Goal: Information Seeking & Learning: Learn about a topic

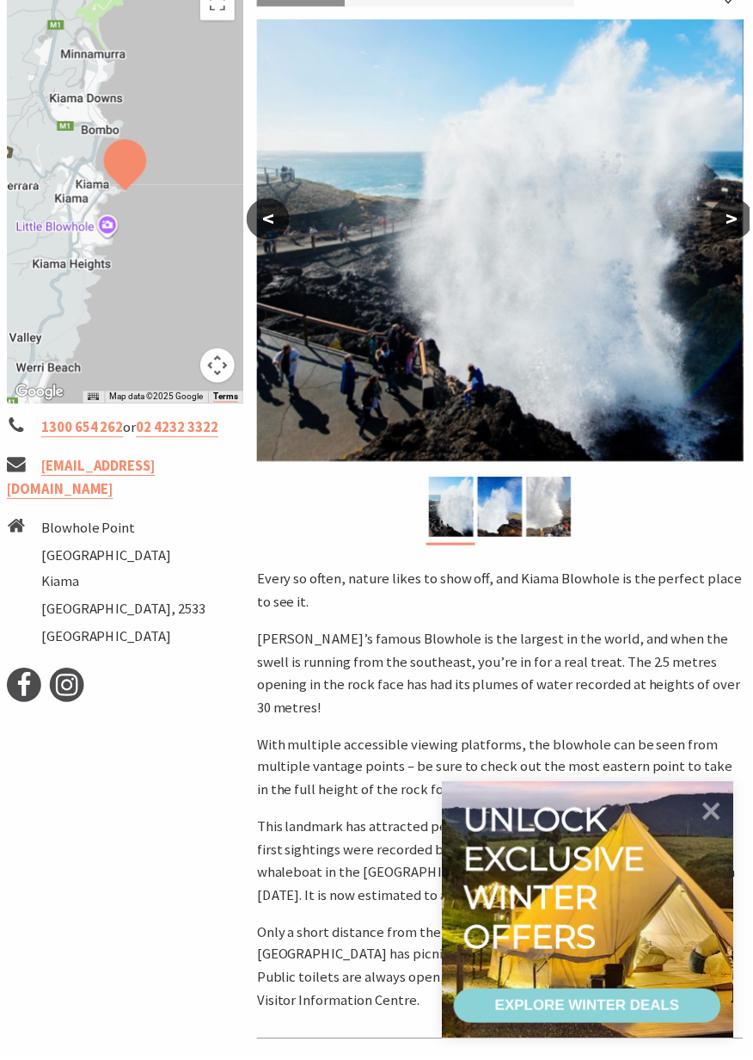
scroll to position [308, 0]
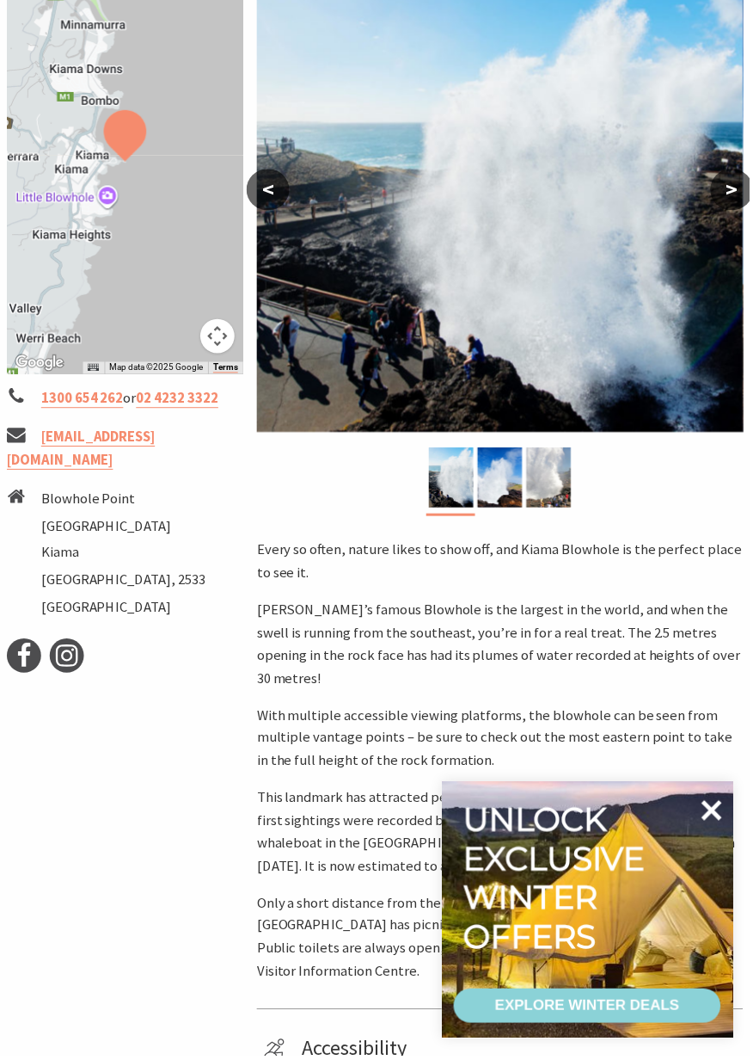
click at [721, 822] on icon at bounding box center [715, 813] width 21 height 21
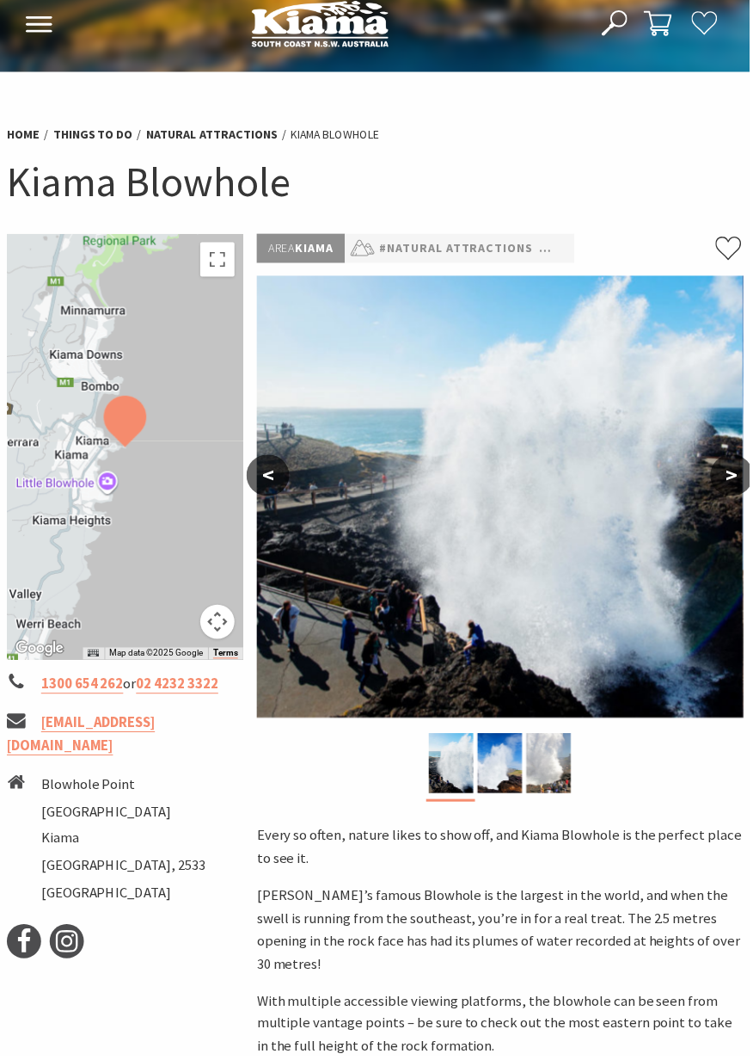
scroll to position [17, 0]
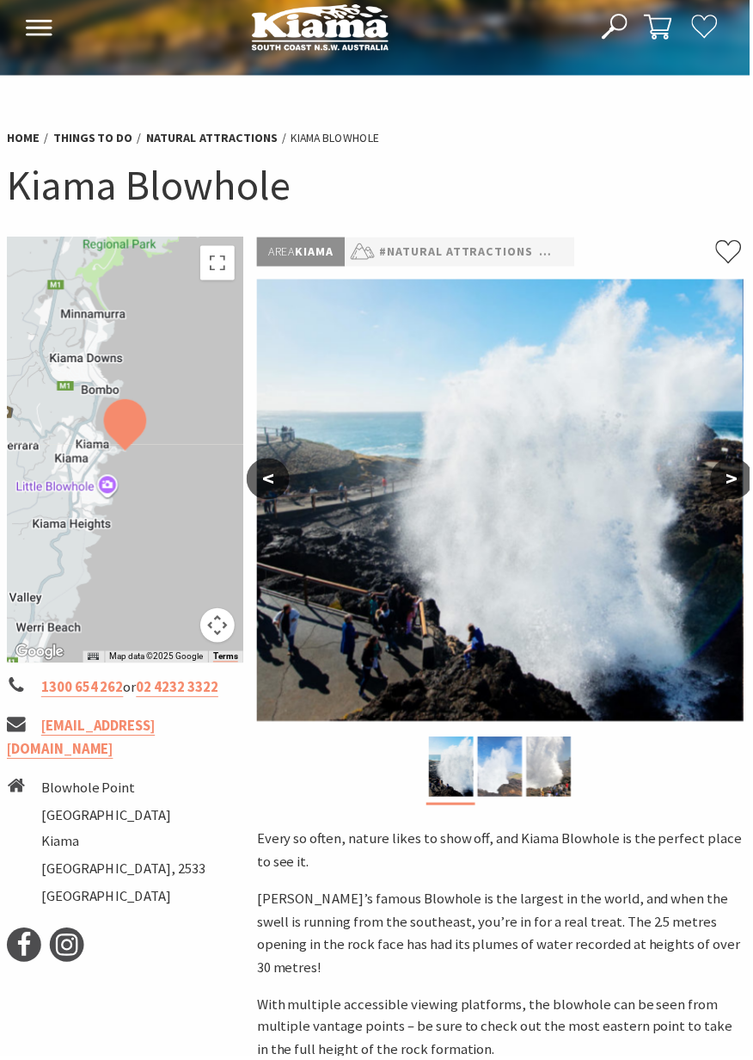
click at [508, 767] on img at bounding box center [502, 770] width 45 height 60
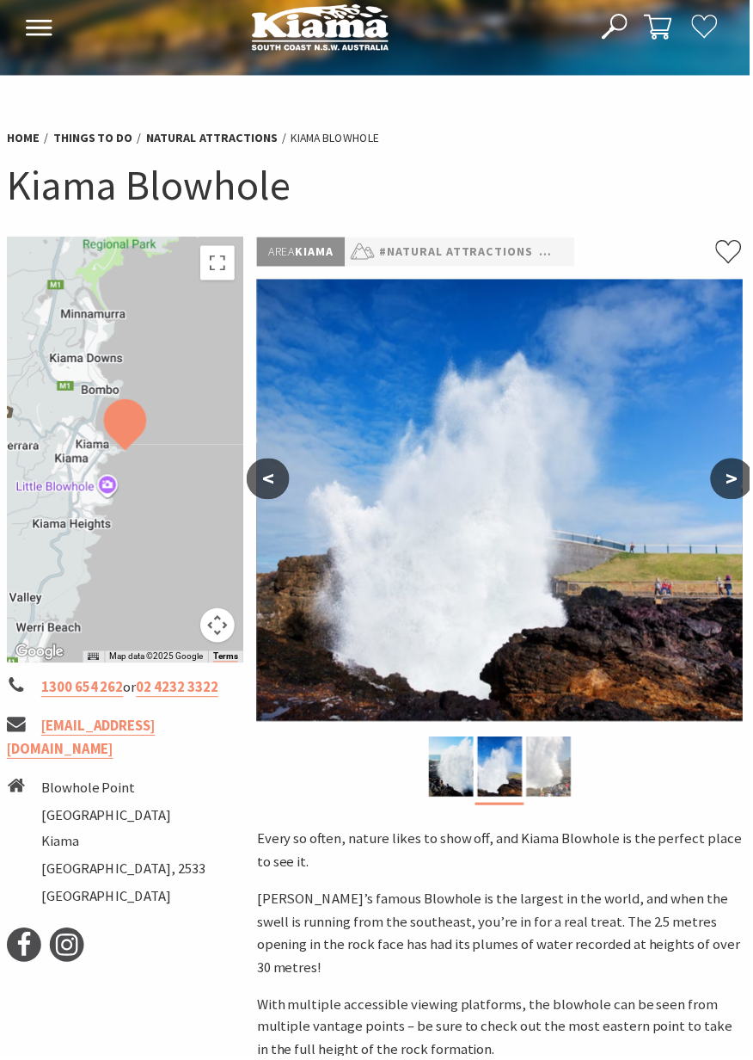
click at [569, 764] on img at bounding box center [551, 770] width 45 height 60
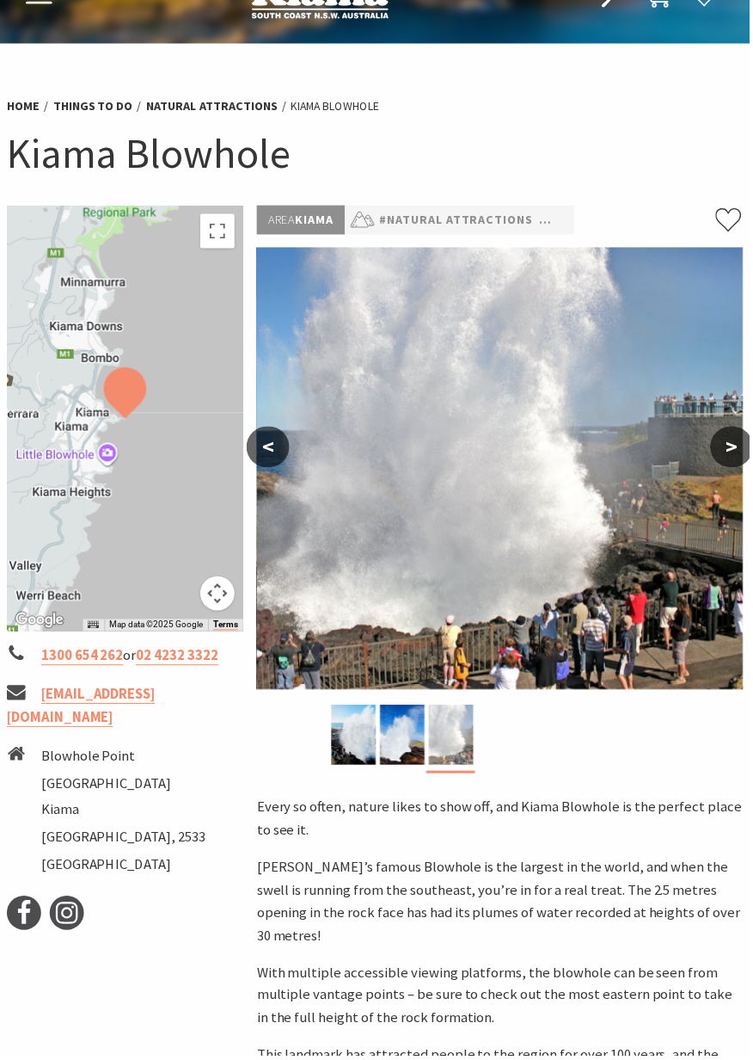
scroll to position [0, 0]
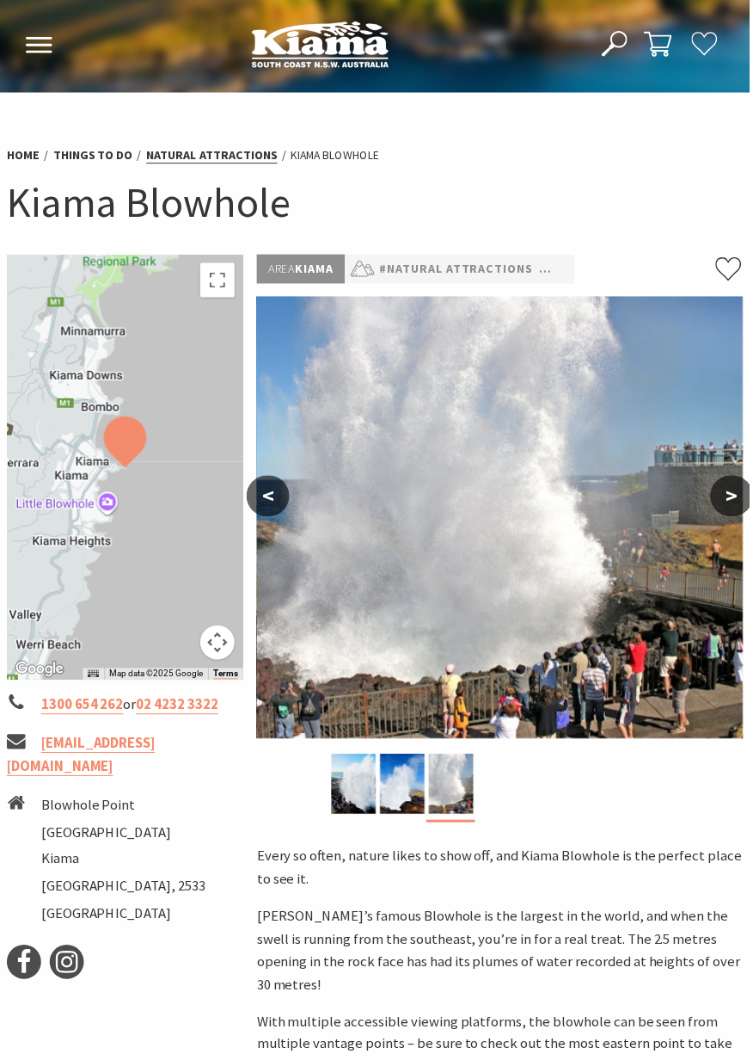
click at [200, 158] on link "Natural Attractions" at bounding box center [213, 156] width 132 height 16
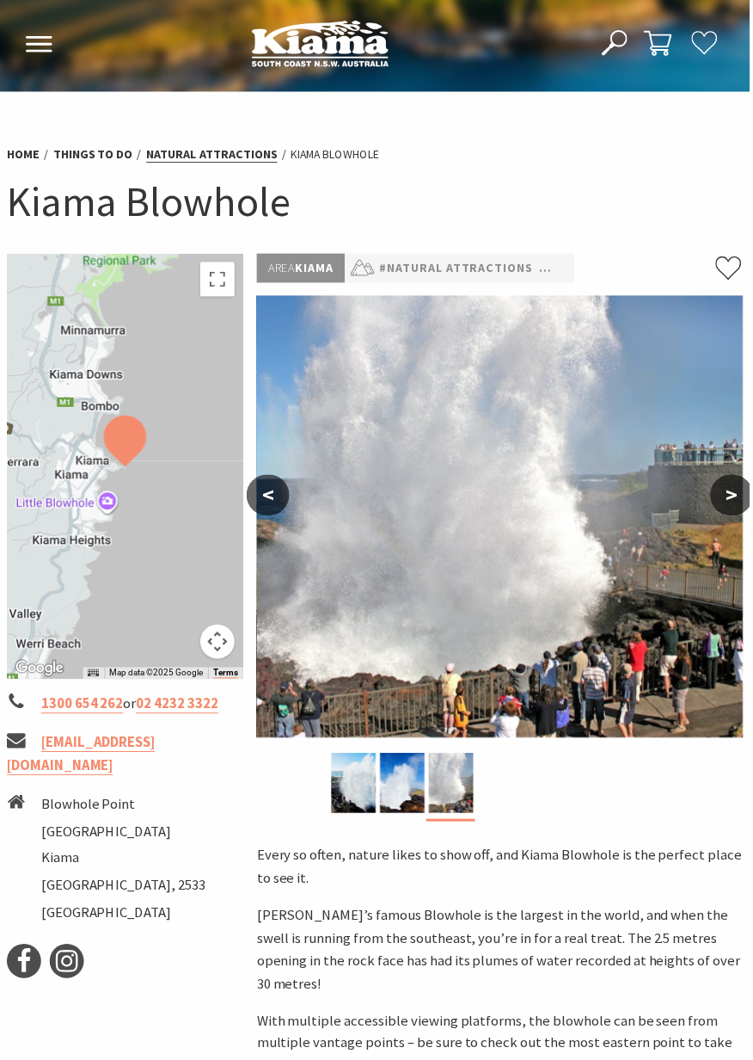
scroll to position [7, 0]
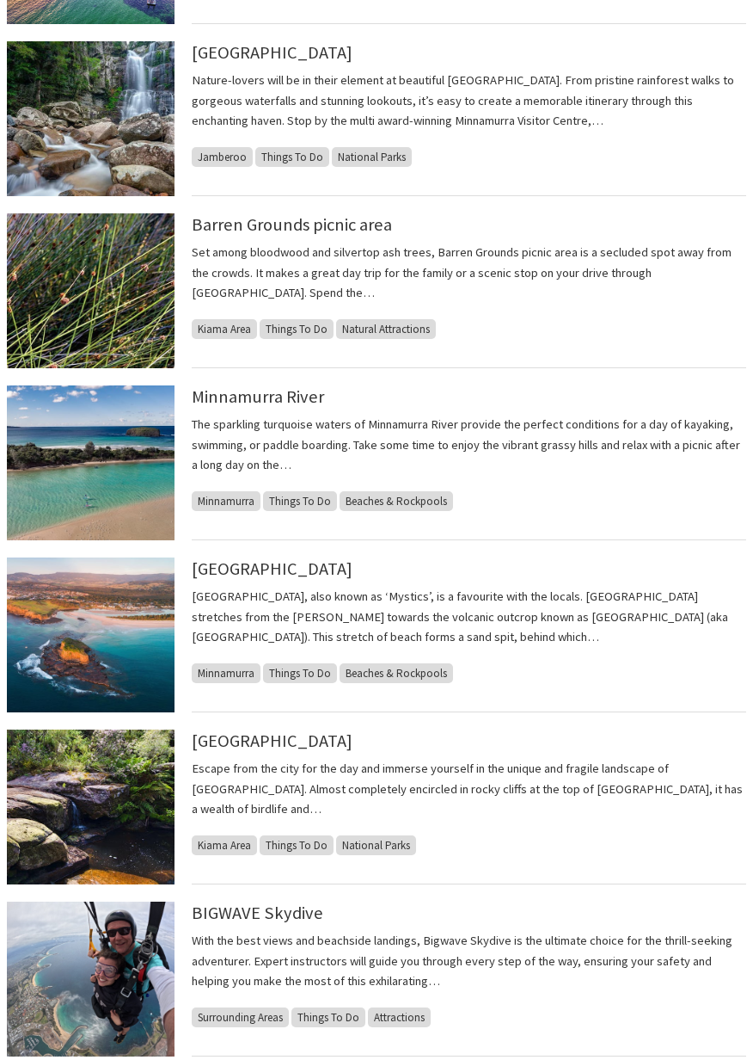
scroll to position [811, 0]
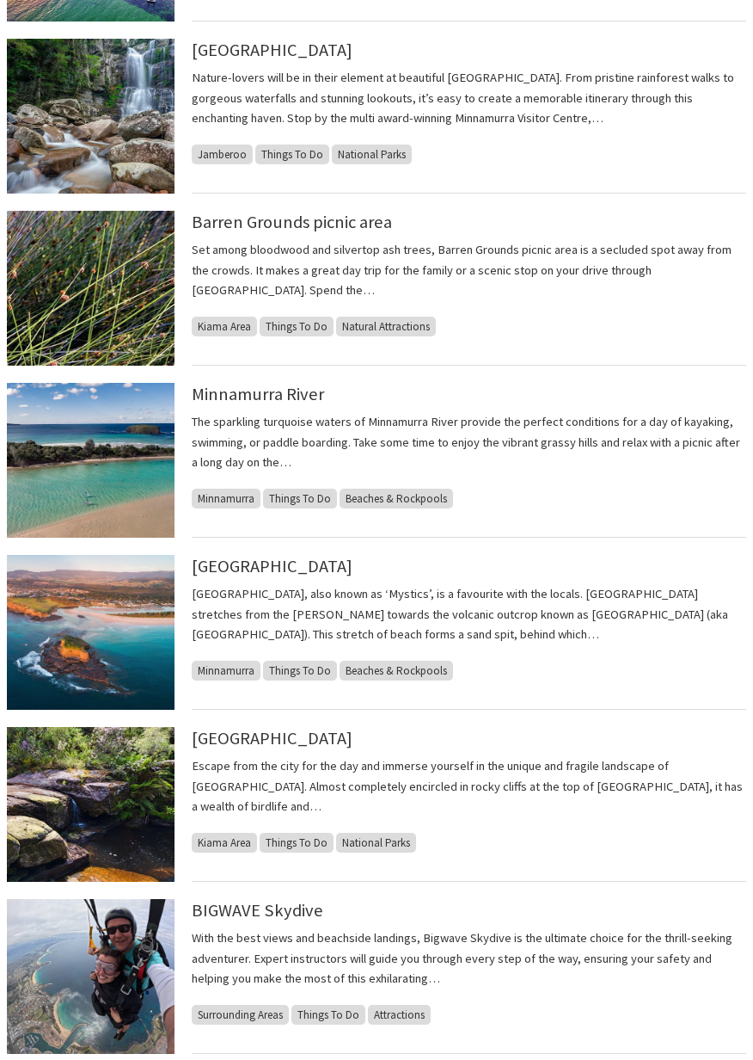
click at [65, 989] on img at bounding box center [91, 976] width 168 height 155
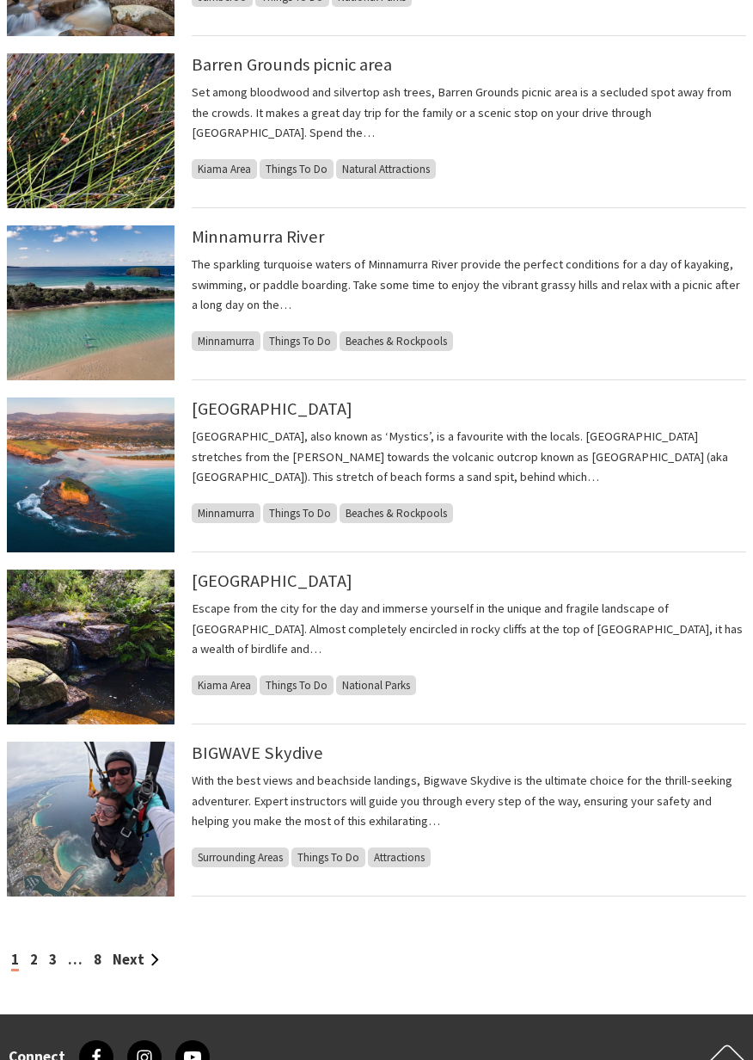
scroll to position [969, 0]
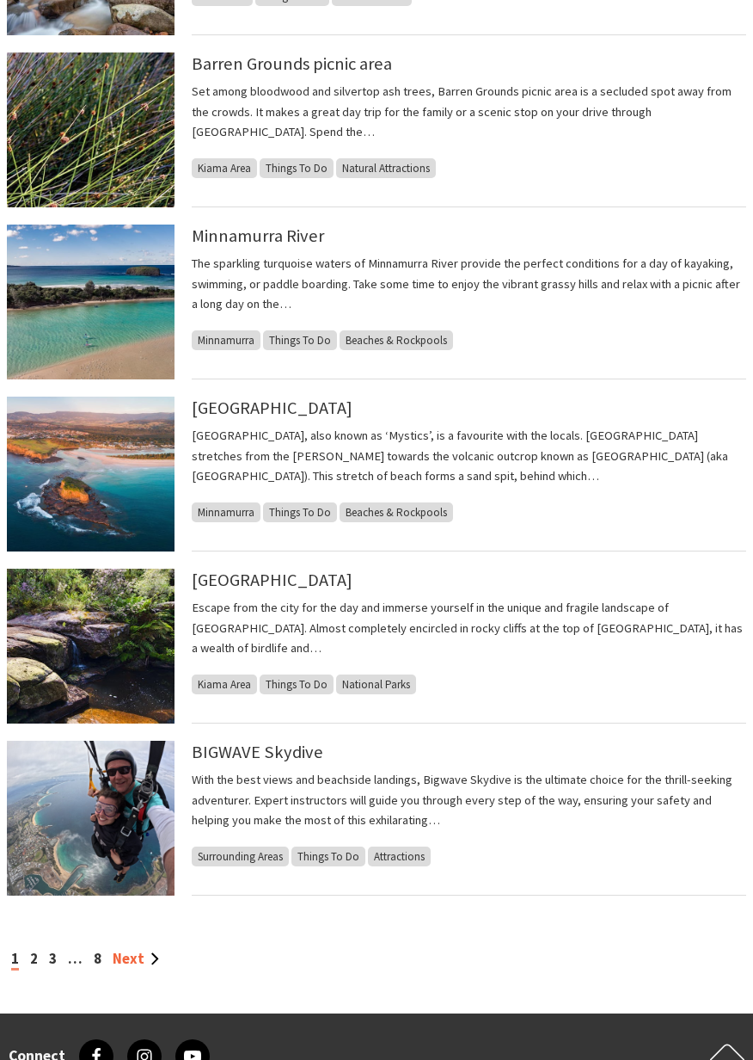
click at [135, 964] on link "Next" at bounding box center [136, 958] width 46 height 19
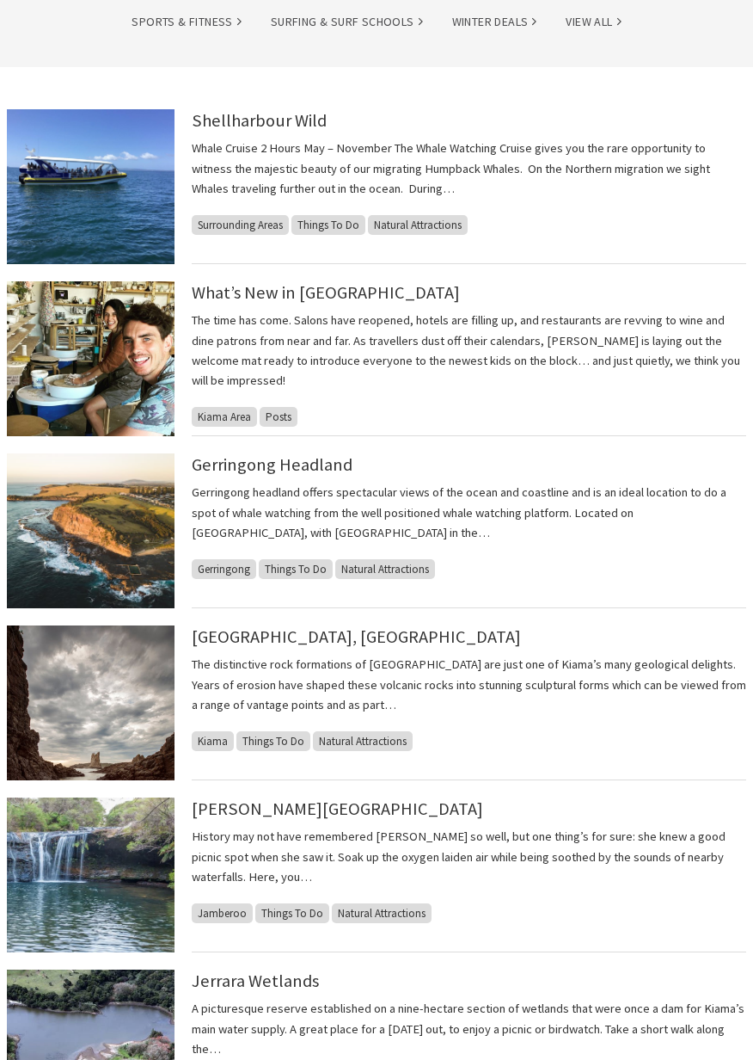
scroll to position [448, 0]
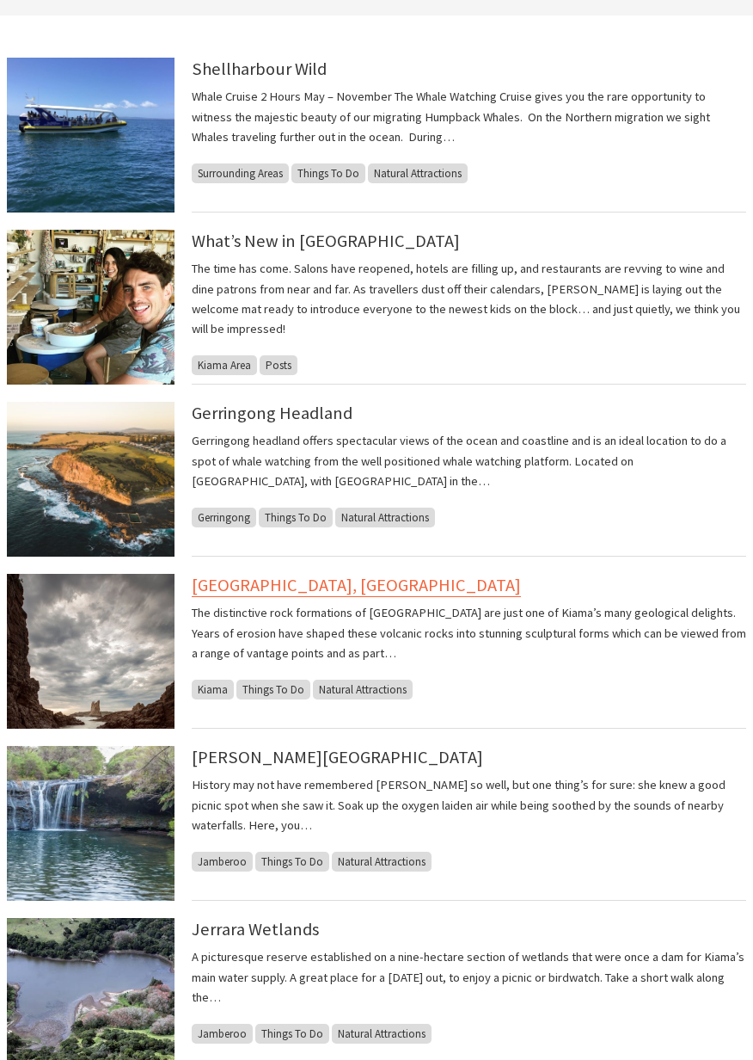
click at [317, 592] on link "Cathedral Rocks, Kiama Downs" at bounding box center [356, 585] width 329 height 23
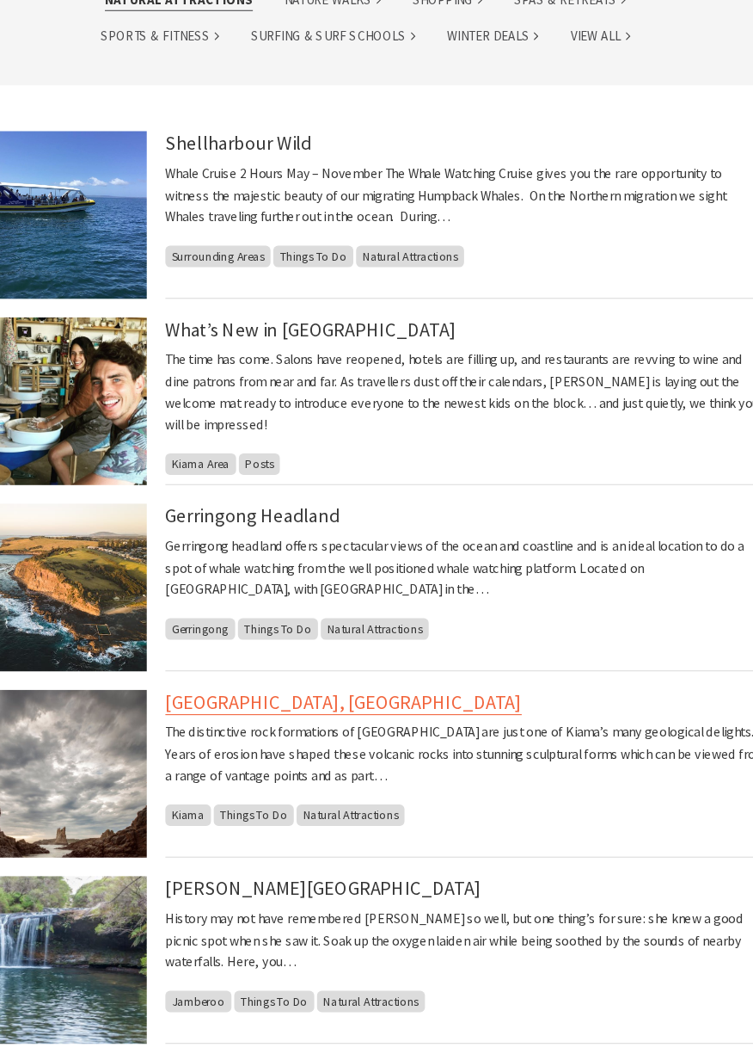
scroll to position [388, 0]
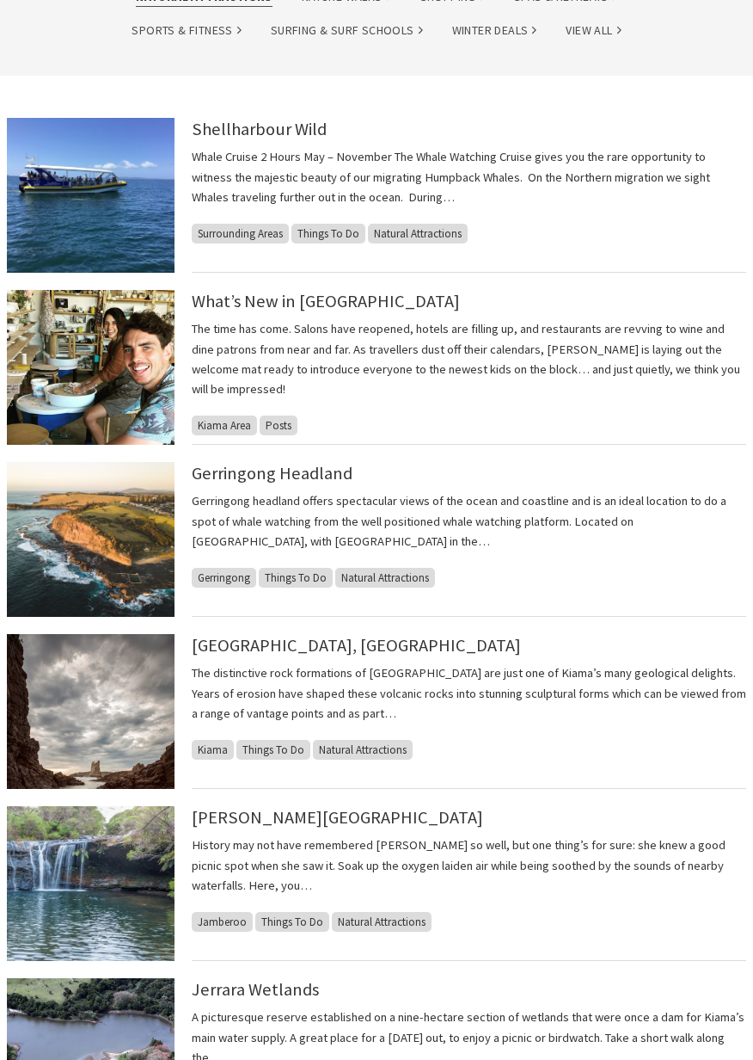
click at [200, 885] on p "History may not have remembered Nellie so well, but one thing’s for sure: she k…" at bounding box center [469, 865] width 555 height 60
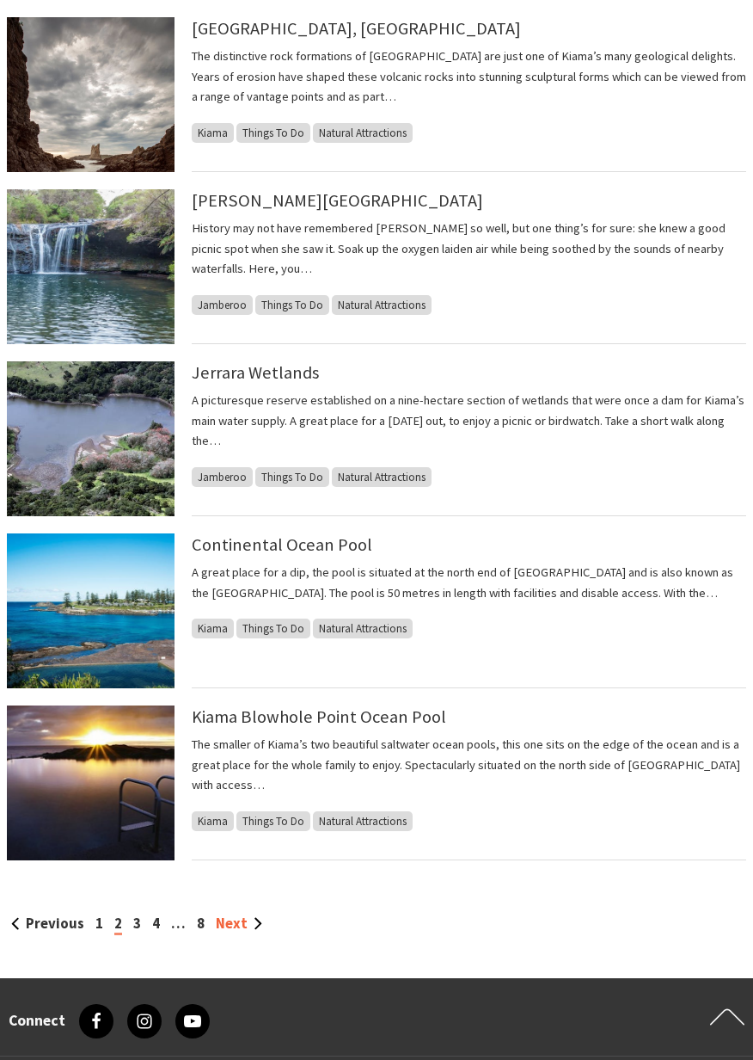
click at [247, 925] on link "Next" at bounding box center [239, 922] width 46 height 19
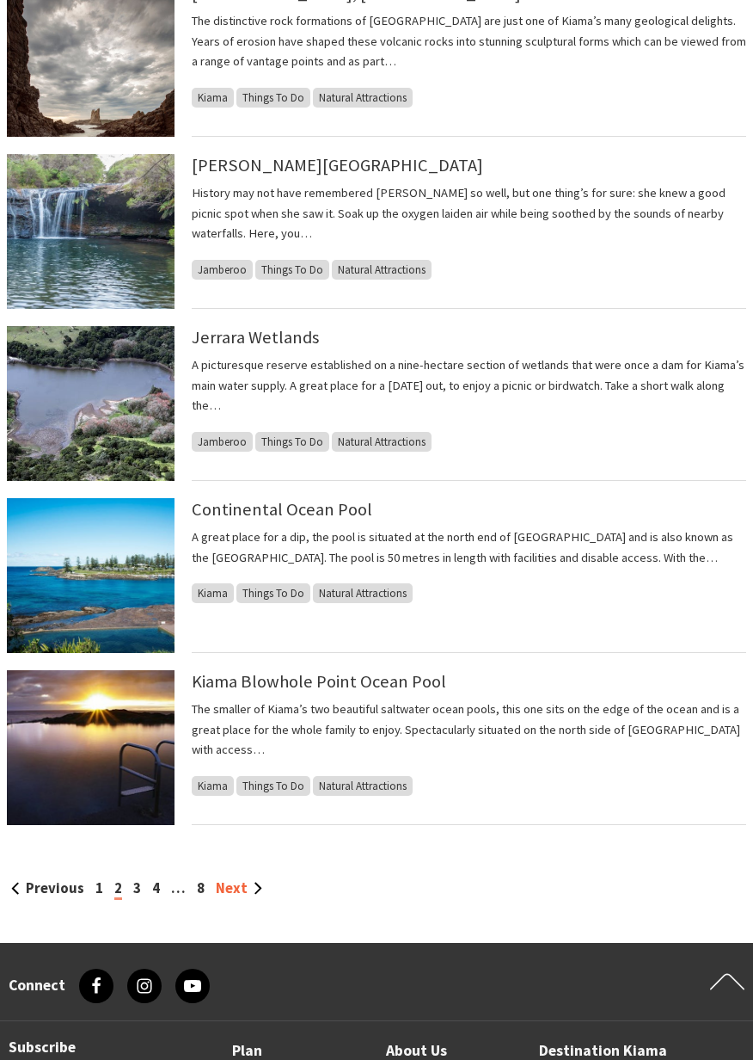
scroll to position [1087, 0]
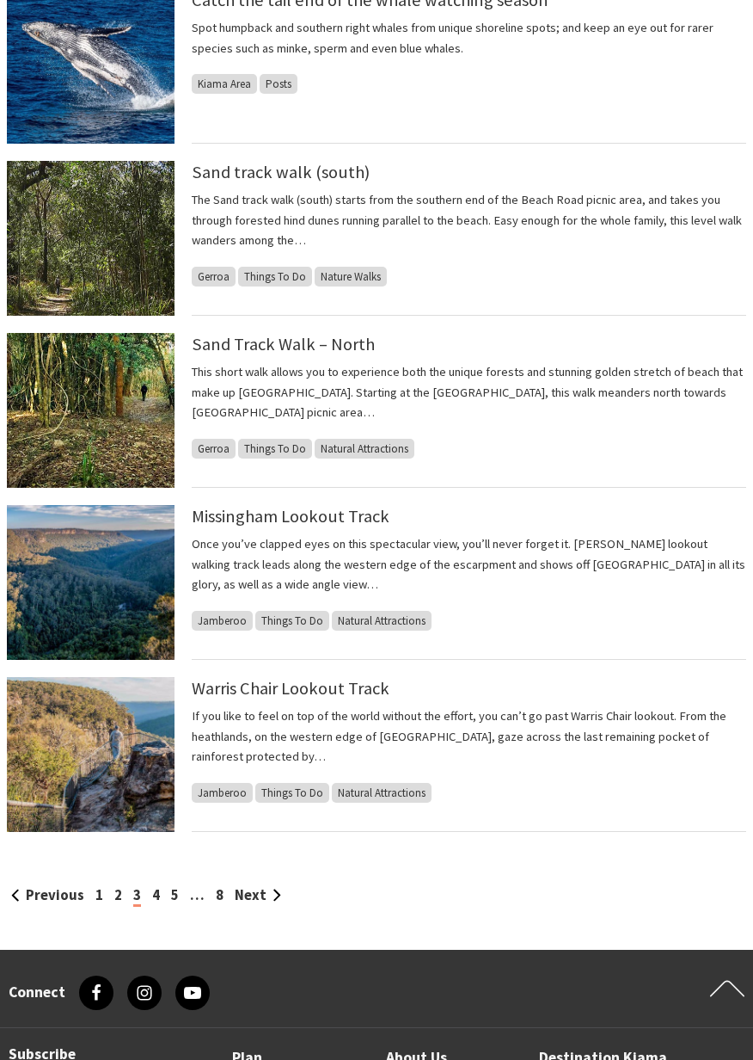
scroll to position [1034, 0]
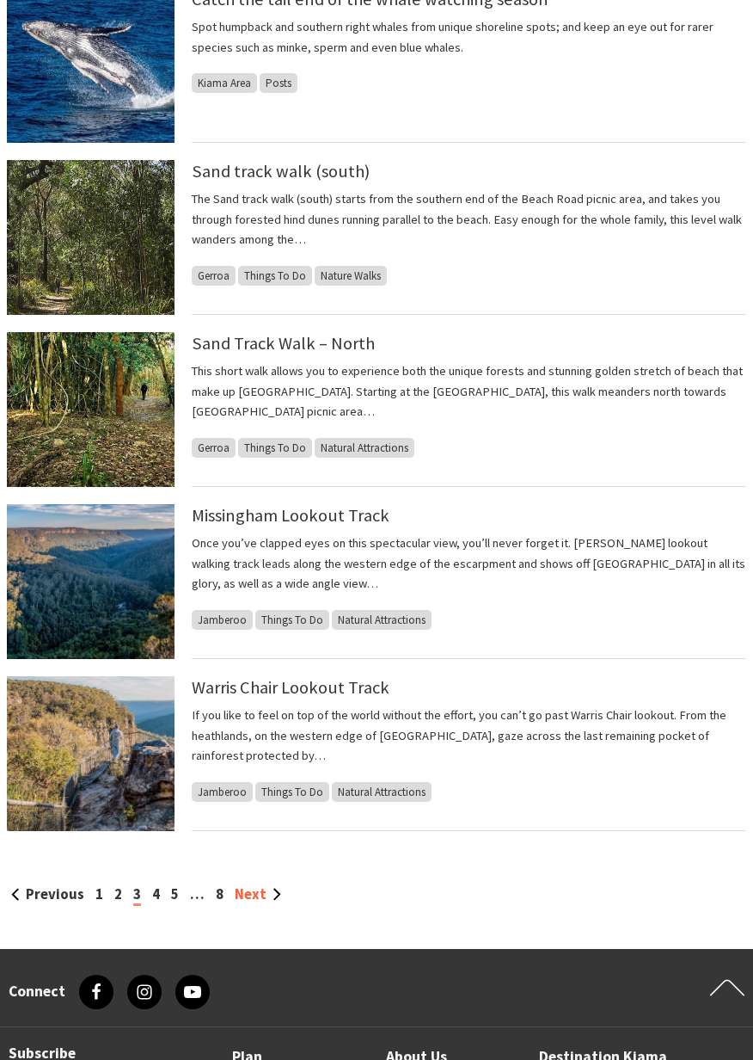
click at [250, 899] on link "Next" at bounding box center [258, 893] width 46 height 19
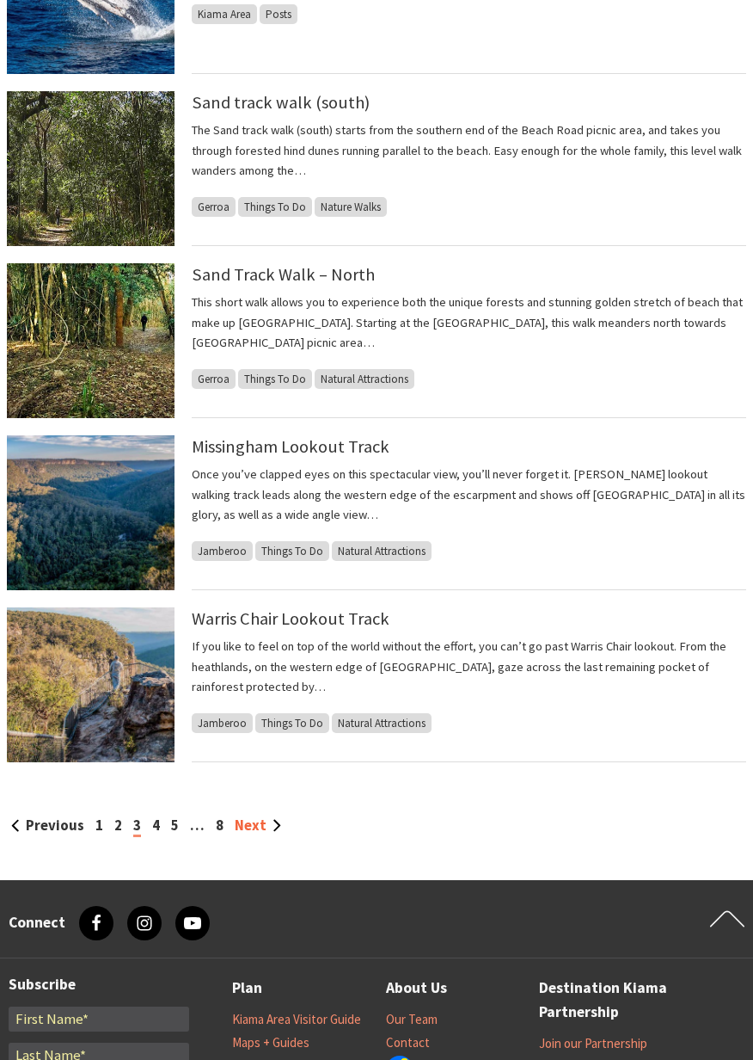
scroll to position [1116, 0]
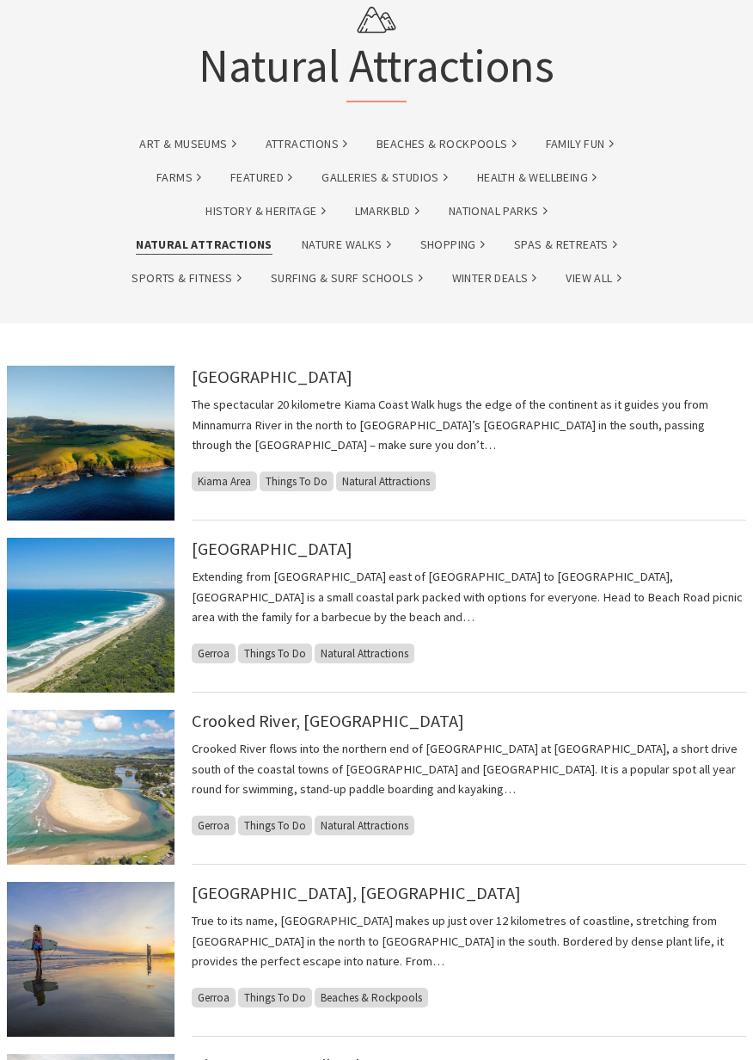
scroll to position [141, 0]
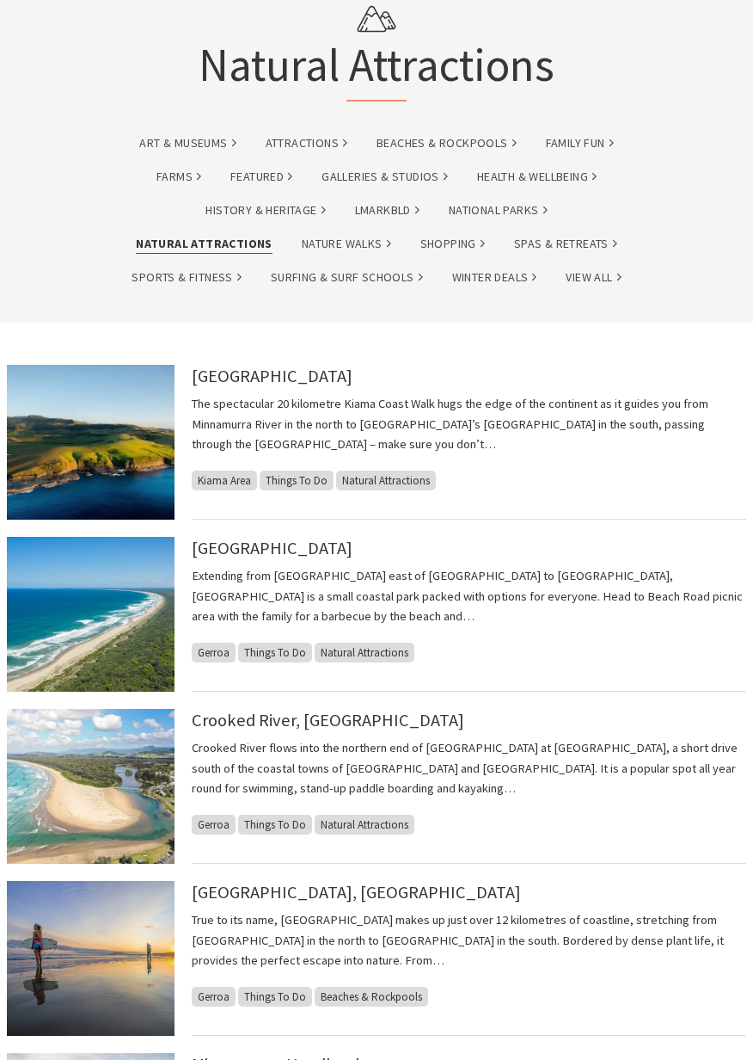
click at [72, 427] on img at bounding box center [91, 442] width 168 height 155
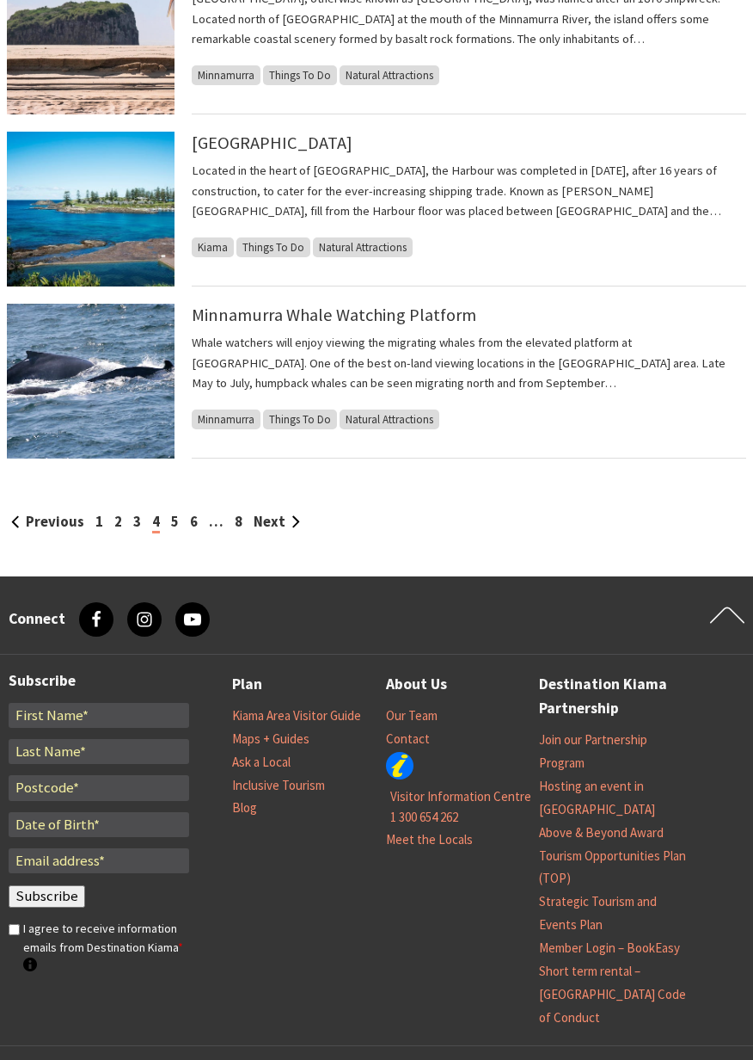
scroll to position [1386, 0]
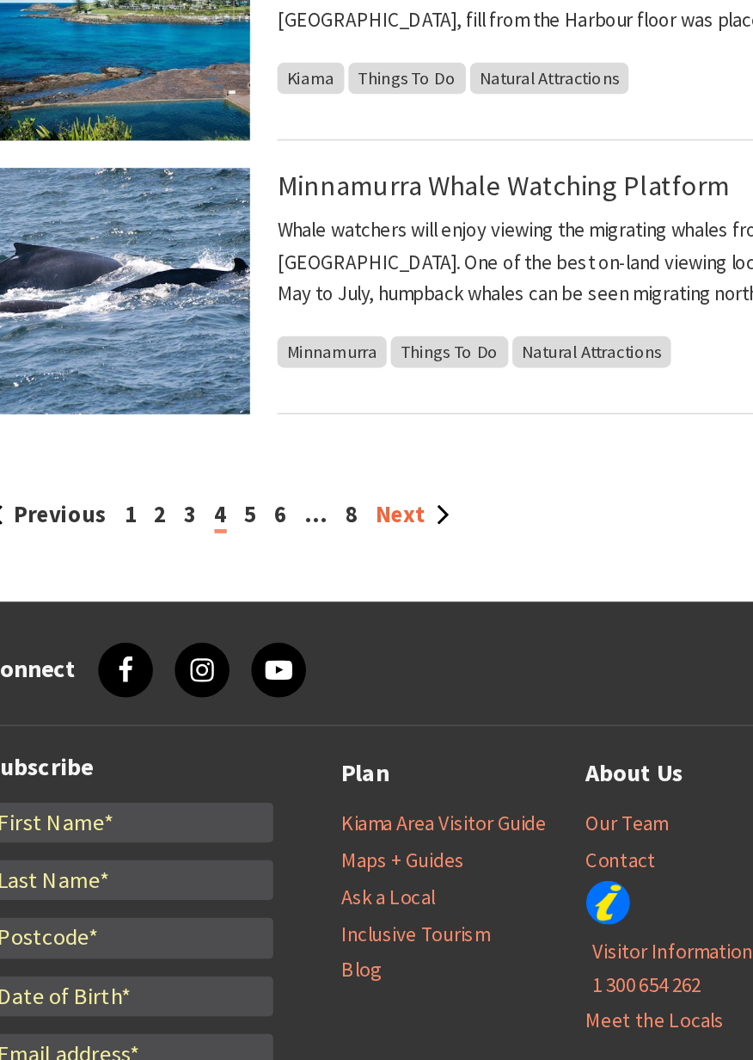
click at [276, 546] on link "Next" at bounding box center [277, 541] width 46 height 19
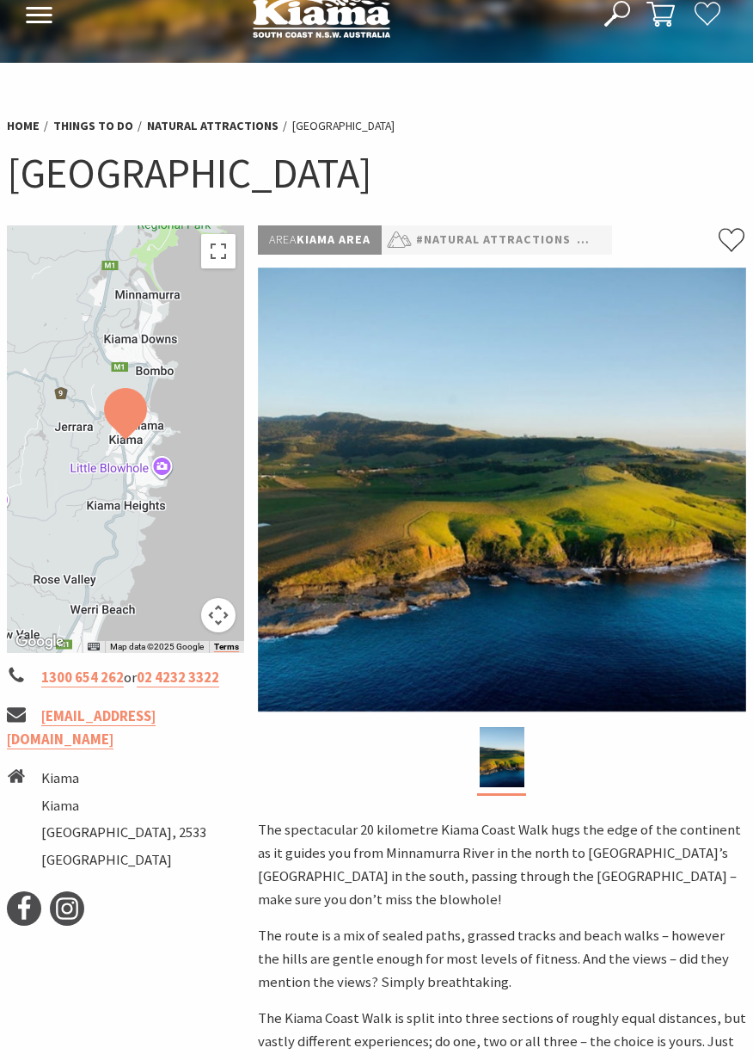
scroll to position [30, 0]
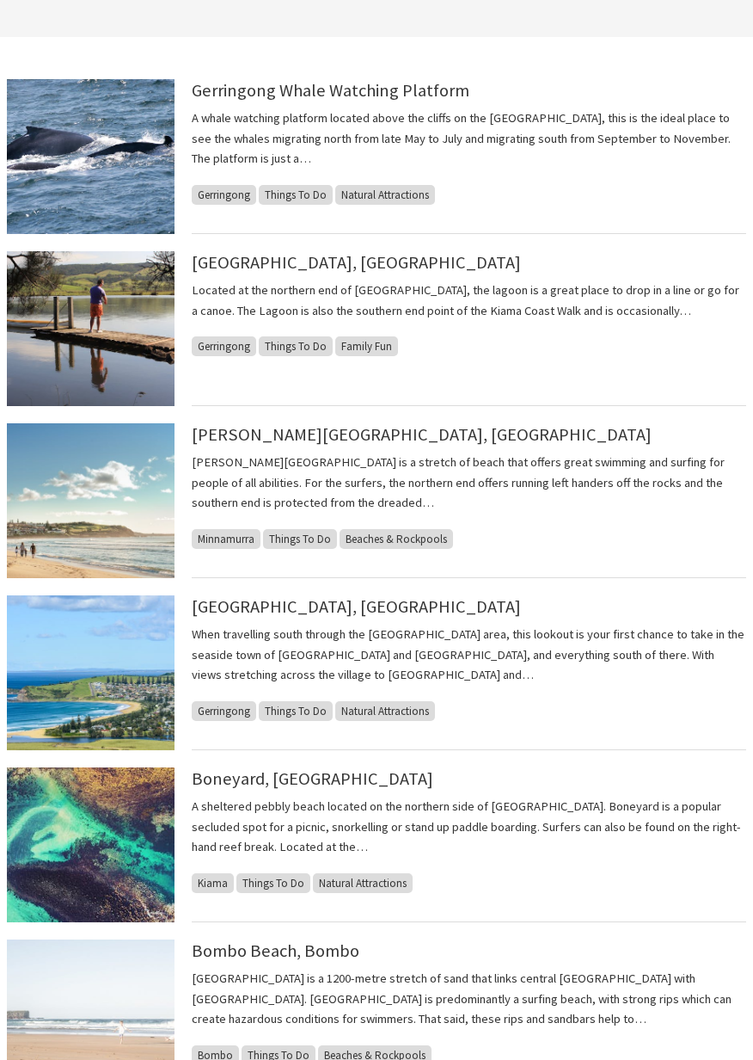
scroll to position [427, 0]
click at [83, 680] on img at bounding box center [91, 671] width 168 height 155
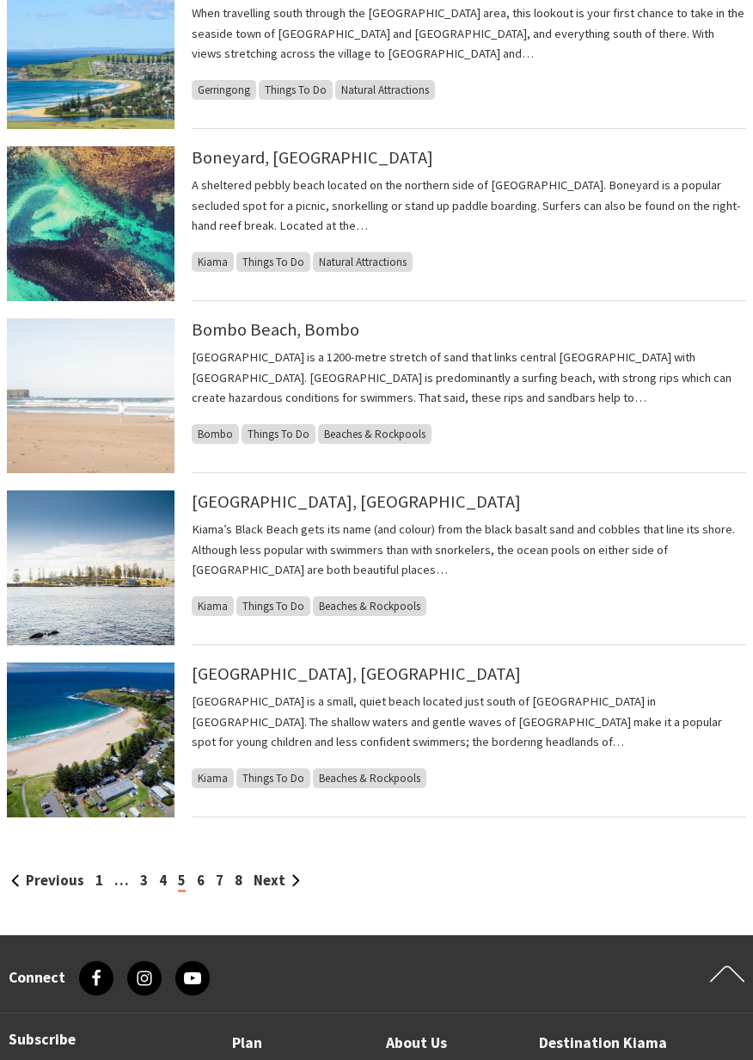
scroll to position [1048, 0]
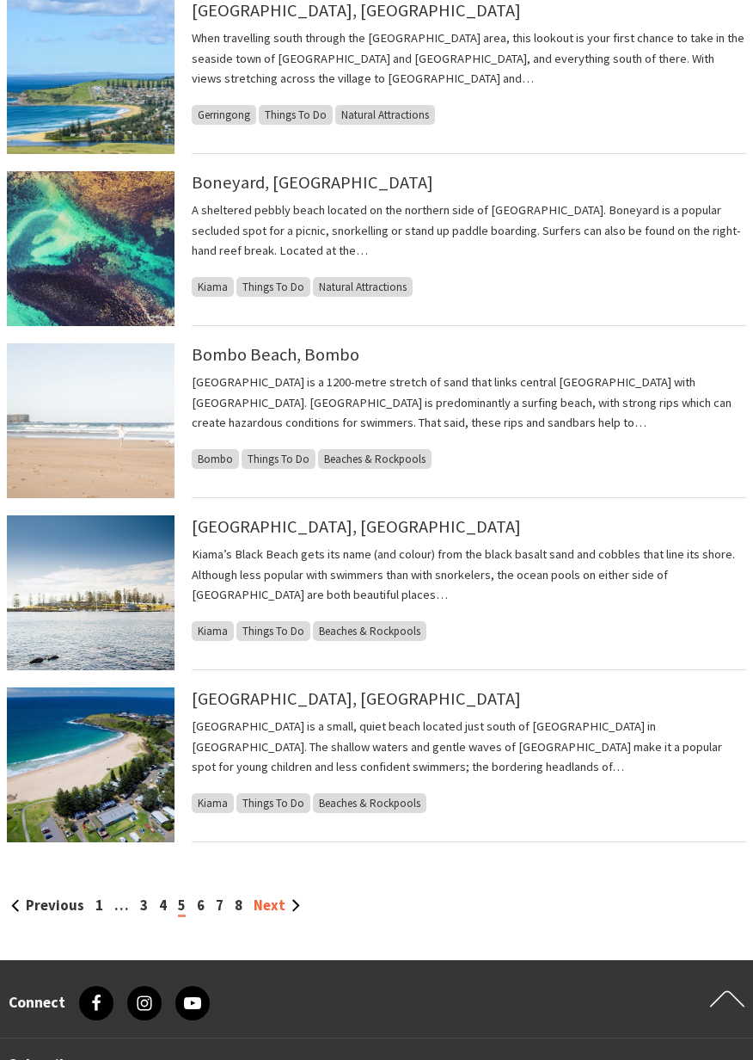
click at [274, 897] on link "Next" at bounding box center [277, 904] width 46 height 19
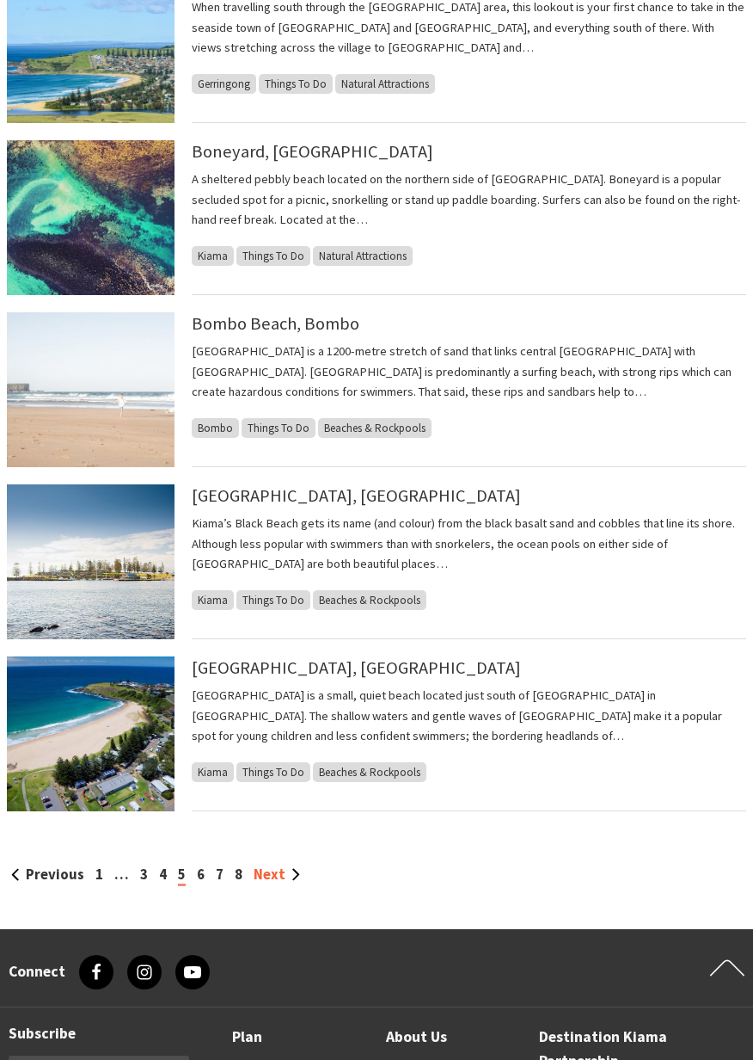
scroll to position [1105, 0]
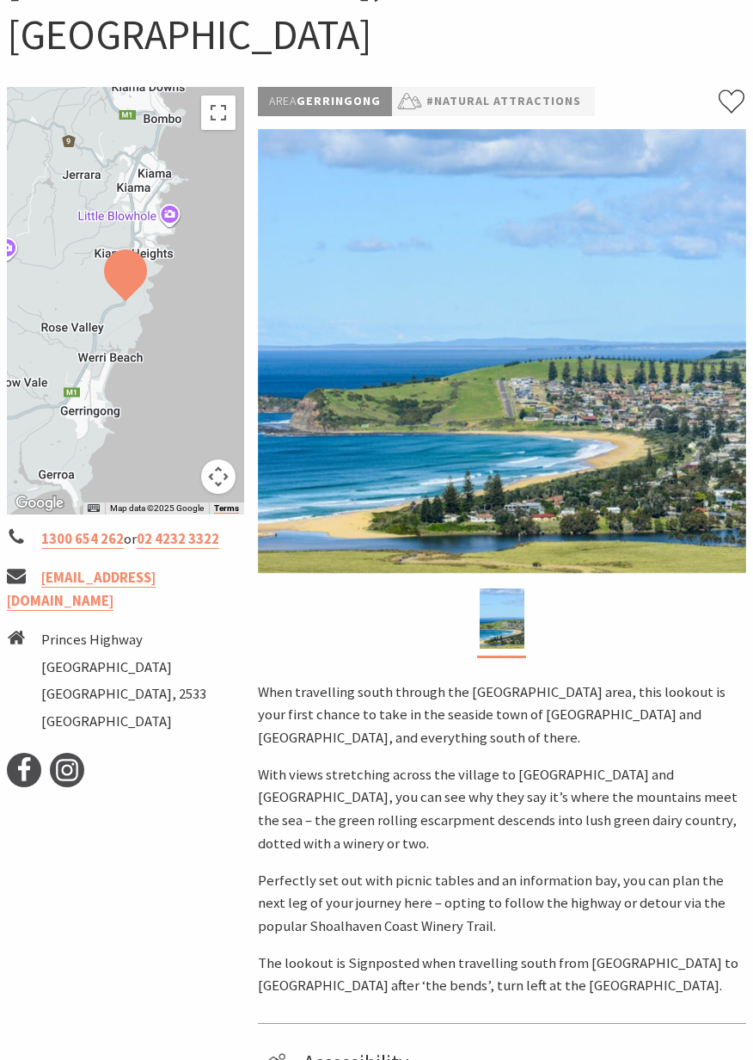
scroll to position [223, 0]
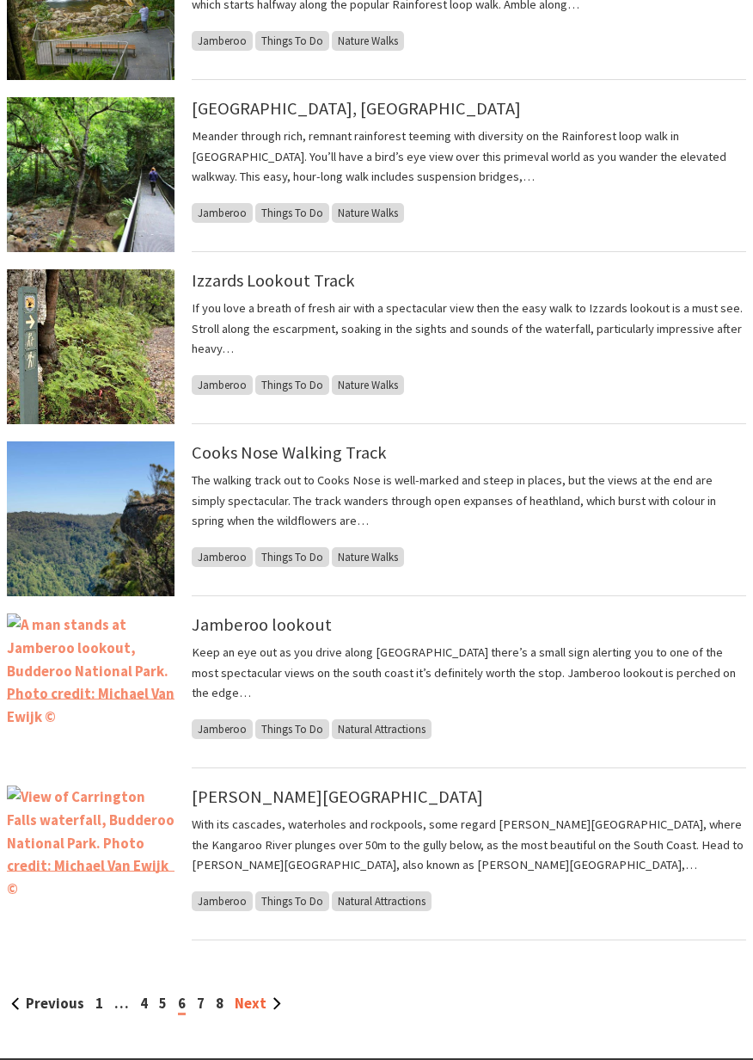
click at [255, 1007] on link "Next" at bounding box center [258, 1002] width 46 height 19
